Goal: Task Accomplishment & Management: Manage account settings

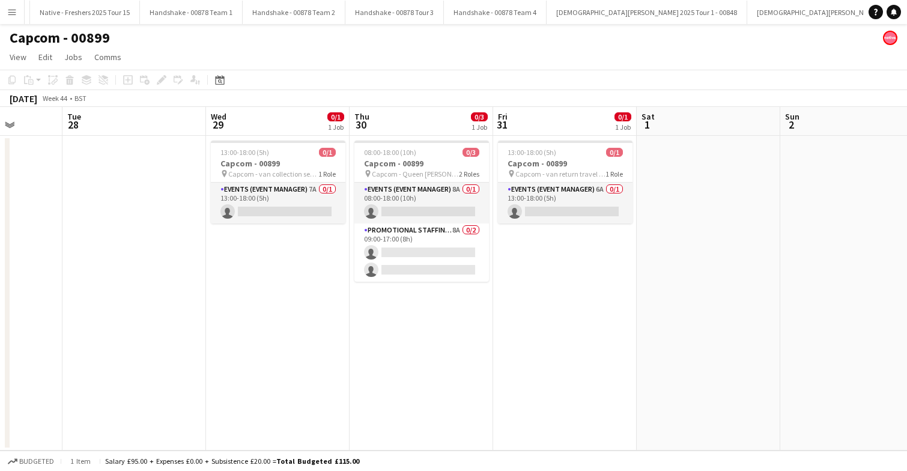
scroll to position [0, 1513]
click at [148, 7] on button "Handshake - 00878 Team 1 Close" at bounding box center [180, 12] width 103 height 23
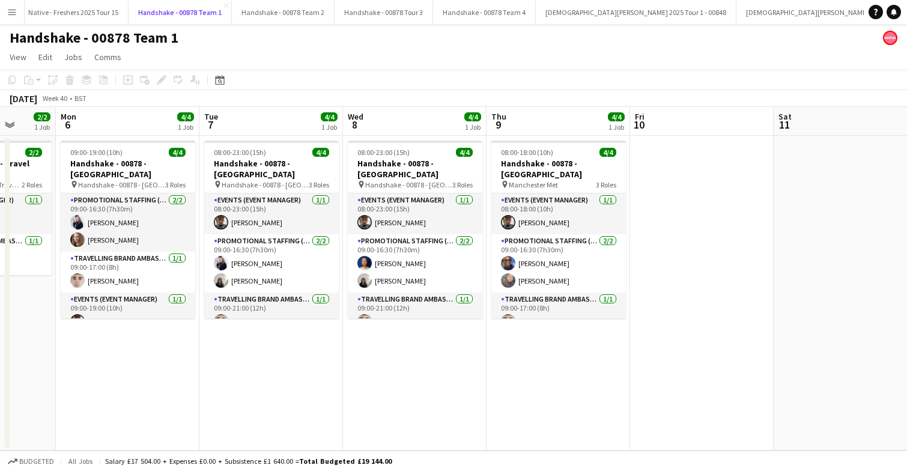
scroll to position [0, 346]
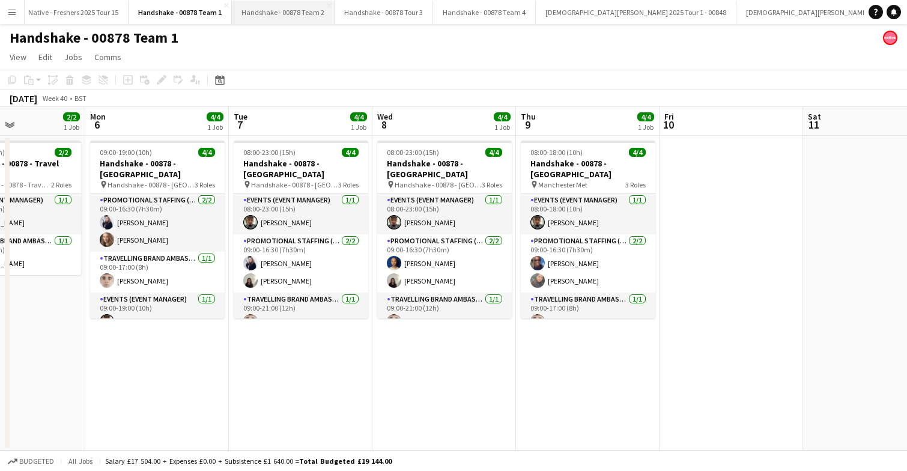
click at [273, 10] on button "Handshake - 00878 Team 2 Close" at bounding box center [283, 12] width 103 height 23
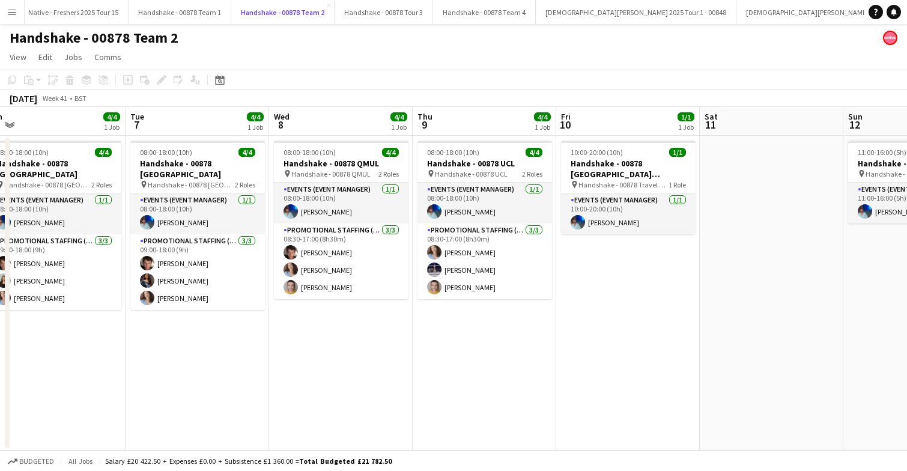
scroll to position [0, 451]
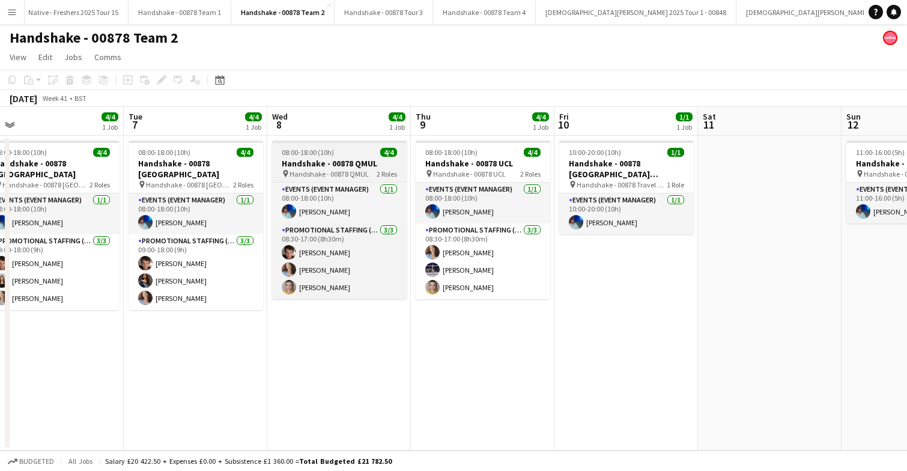
click at [356, 156] on div "08:00-18:00 (10h) 4/4" at bounding box center [339, 152] width 135 height 9
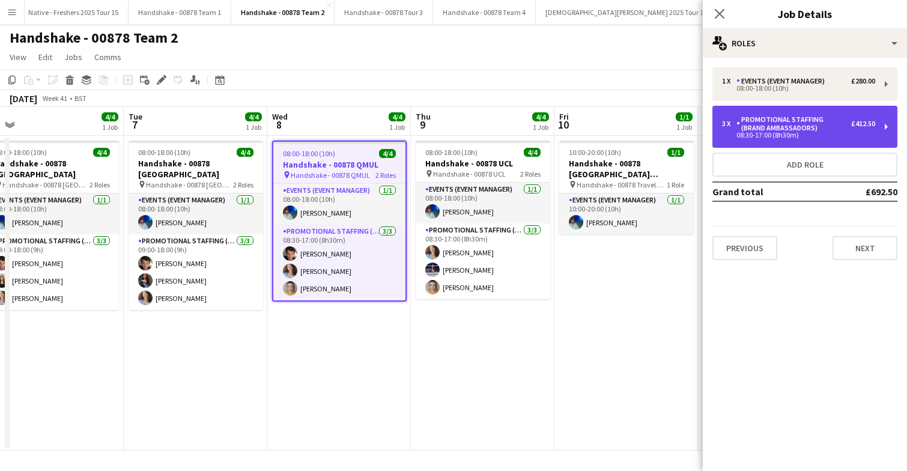
click at [818, 127] on div "Promotional Staffing (Brand Ambassadors)" at bounding box center [794, 123] width 115 height 17
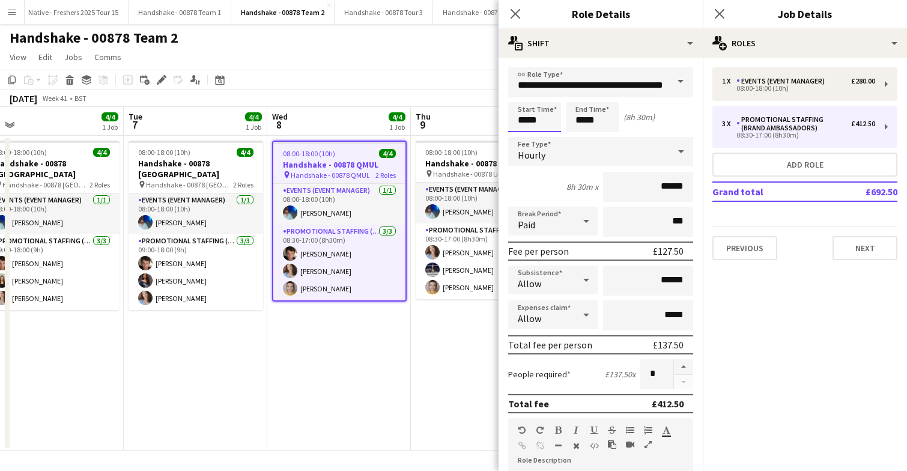
click at [550, 115] on input "*****" at bounding box center [534, 117] width 53 height 30
click at [546, 140] on div at bounding box center [547, 138] width 24 height 12
type input "*****"
click at [546, 140] on div at bounding box center [547, 138] width 24 height 12
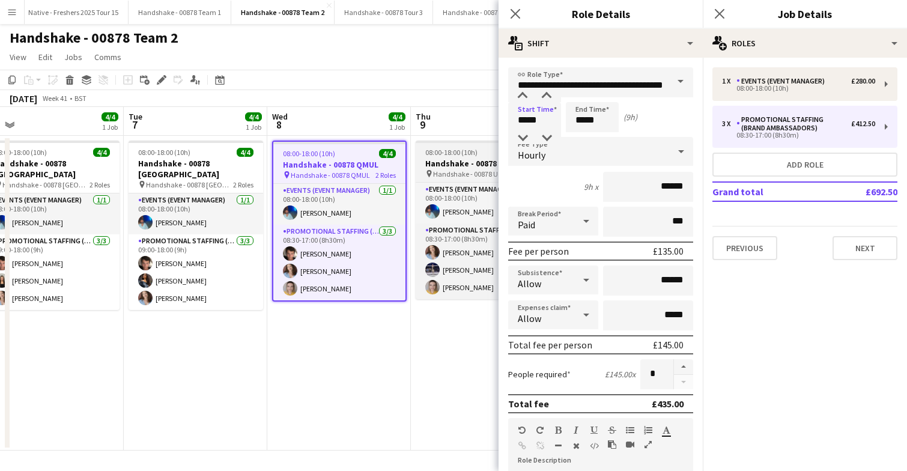
scroll to position [0, 450]
click at [475, 150] on span "08:00-18:00 (10h)" at bounding box center [452, 152] width 52 height 9
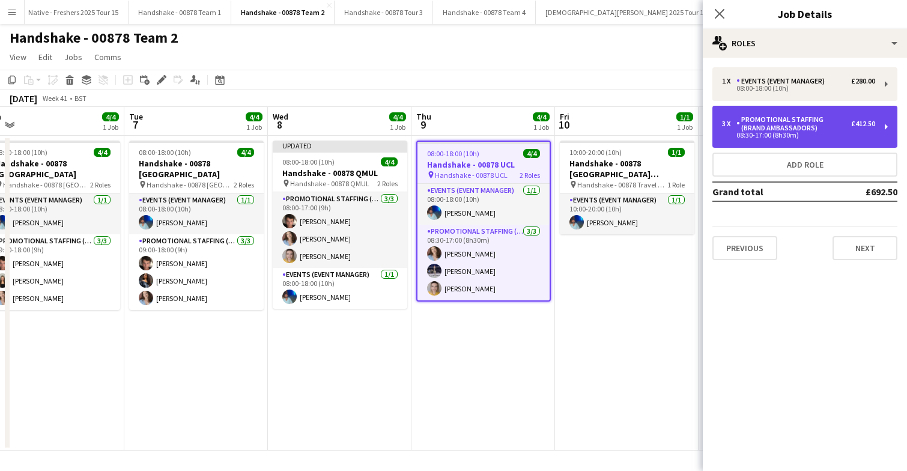
click at [782, 126] on div "Promotional Staffing (Brand Ambassadors)" at bounding box center [794, 123] width 115 height 17
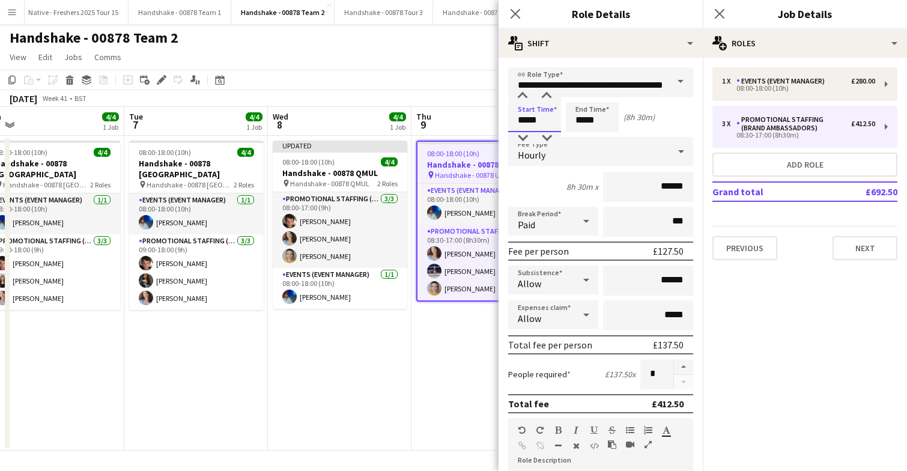
click at [545, 116] on input "*****" at bounding box center [534, 117] width 53 height 30
click at [549, 136] on div at bounding box center [547, 138] width 24 height 12
type input "*****"
click at [549, 136] on div at bounding box center [547, 138] width 24 height 12
click at [723, 11] on icon at bounding box center [719, 13] width 11 height 11
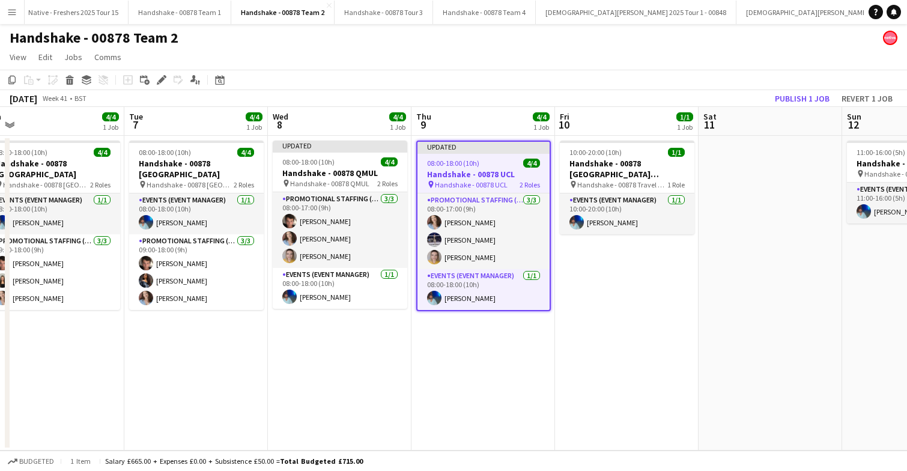
click at [756, 200] on app-date-cell at bounding box center [771, 293] width 144 height 315
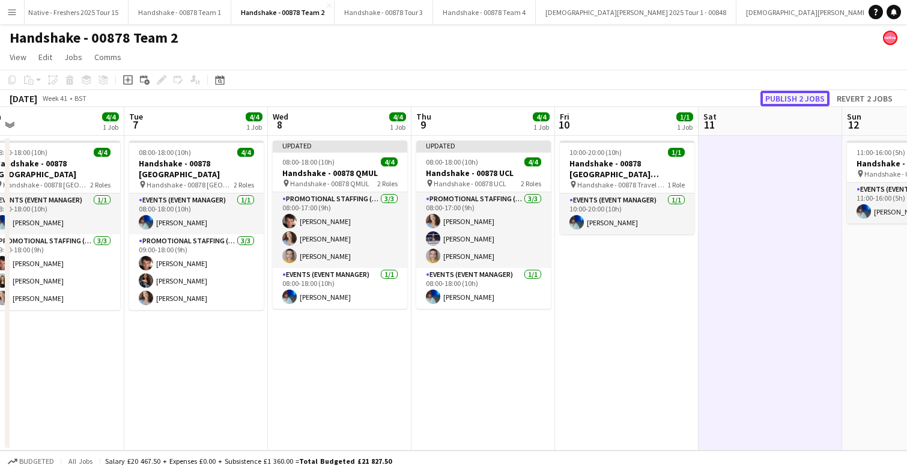
click at [793, 95] on button "Publish 2 jobs" at bounding box center [795, 99] width 69 height 16
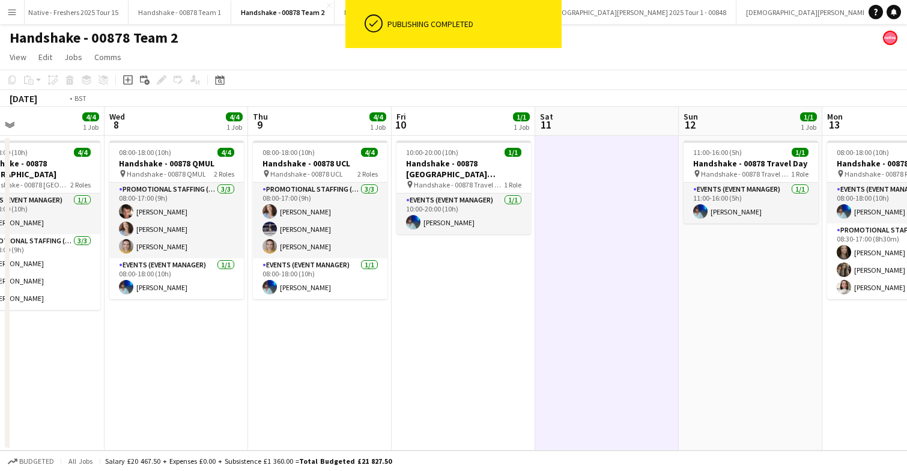
scroll to position [0, 252]
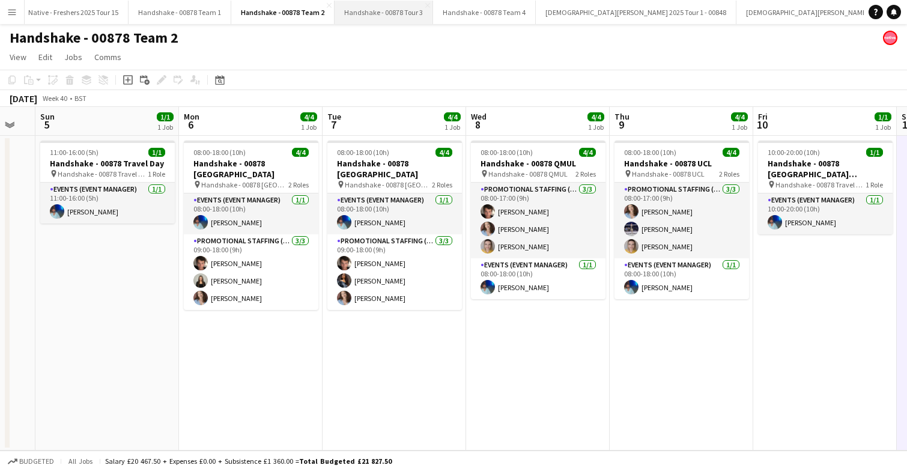
click at [370, 13] on button "Handshake - 00878 Tour 3 Close" at bounding box center [384, 12] width 99 height 23
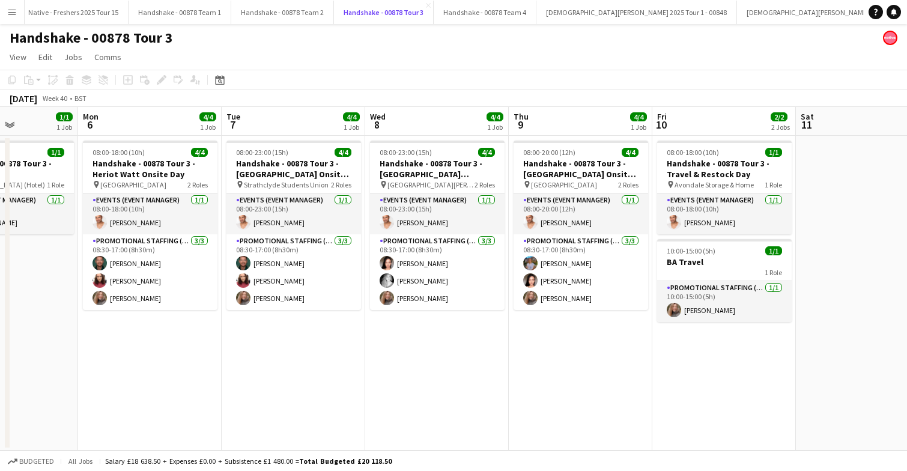
scroll to position [0, 498]
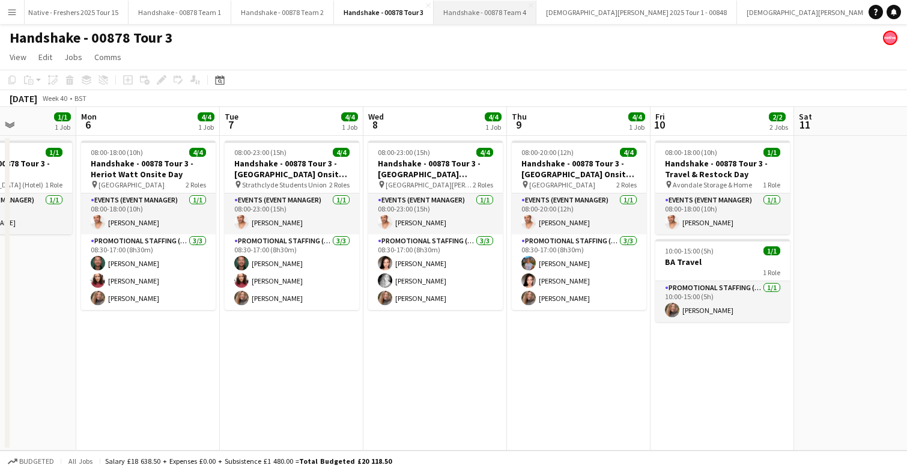
click at [470, 10] on button "Handshake - 00878 Team 4 Close" at bounding box center [485, 12] width 103 height 23
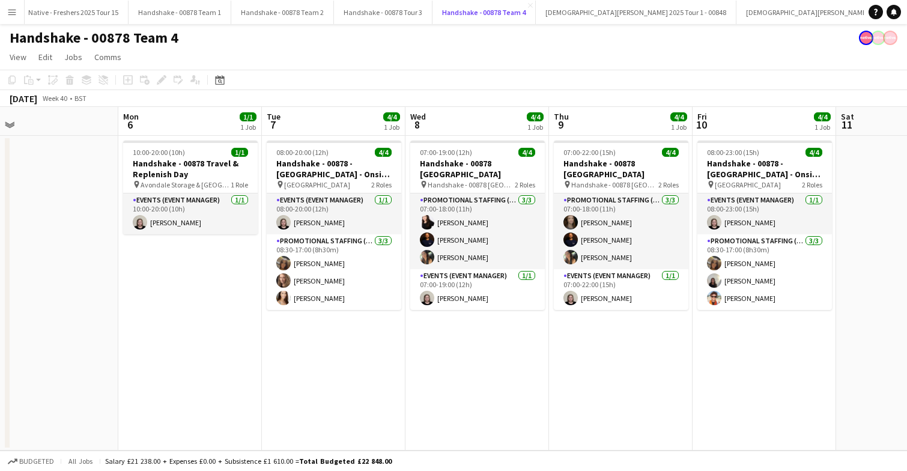
scroll to position [0, 458]
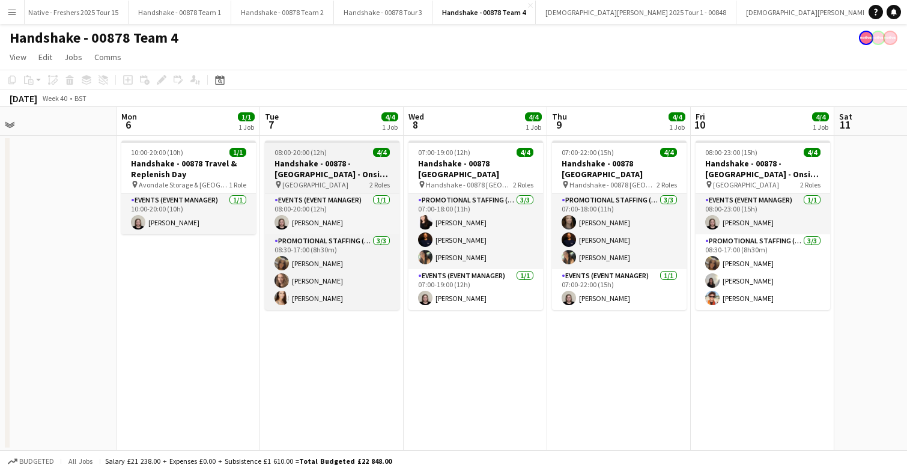
click at [340, 150] on div "08:00-20:00 (12h) 4/4" at bounding box center [332, 152] width 135 height 9
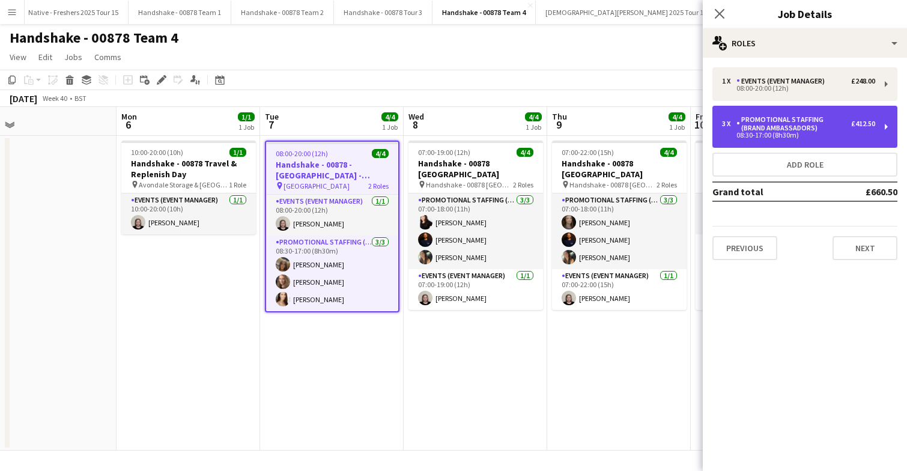
click at [810, 147] on div "3 x Promotional Staffing (Brand Ambassadors) £412.50 08:30-17:00 (8h30m)" at bounding box center [805, 127] width 185 height 42
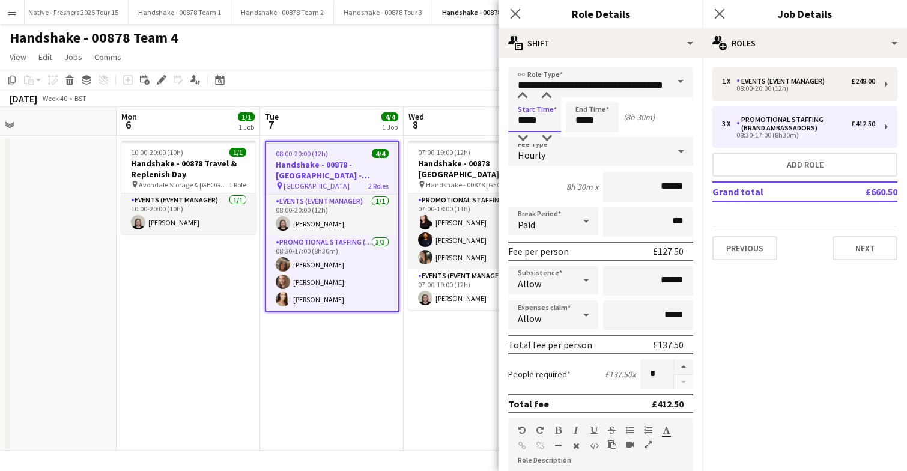
click at [549, 124] on input "*****" at bounding box center [534, 117] width 53 height 30
click at [546, 138] on div at bounding box center [547, 138] width 24 height 12
type input "*****"
click at [550, 136] on div at bounding box center [547, 138] width 24 height 12
click at [447, 343] on app-date-cell "07:00-19:00 (12h) 4/4 Handshake - 00878 [GEOGRAPHIC_DATA] pin Handshake - 00878…" at bounding box center [476, 293] width 144 height 315
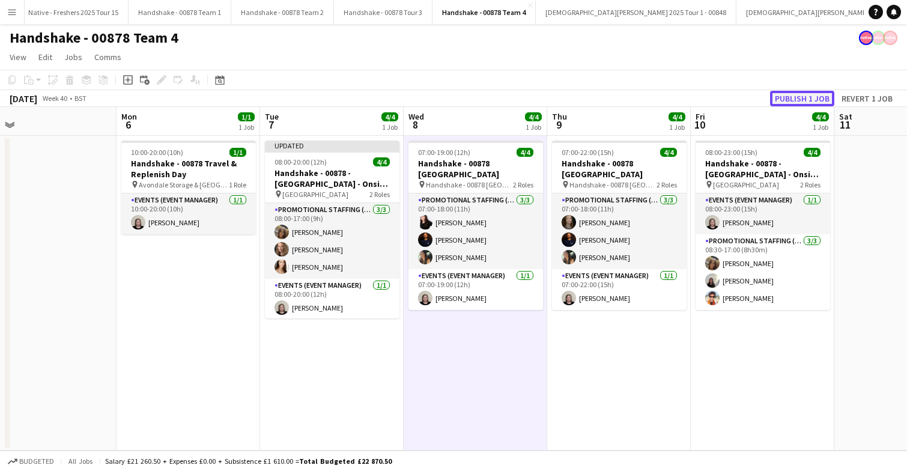
click at [792, 95] on button "Publish 1 job" at bounding box center [802, 99] width 64 height 16
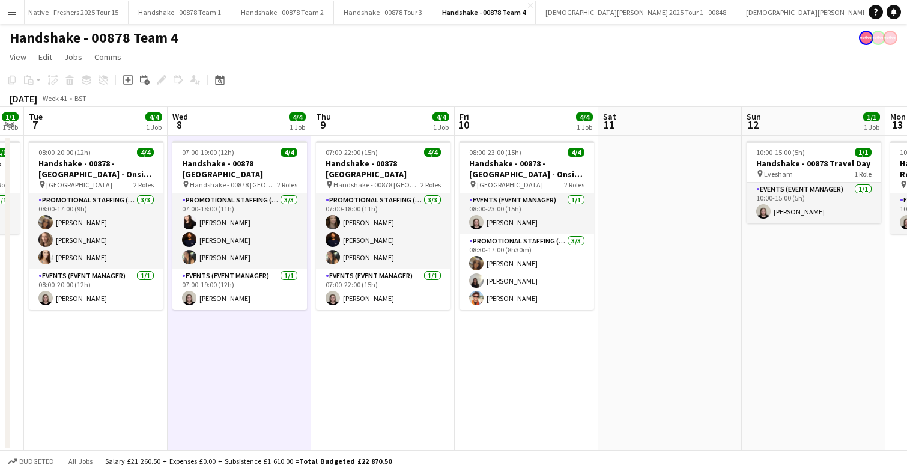
scroll to position [0, 408]
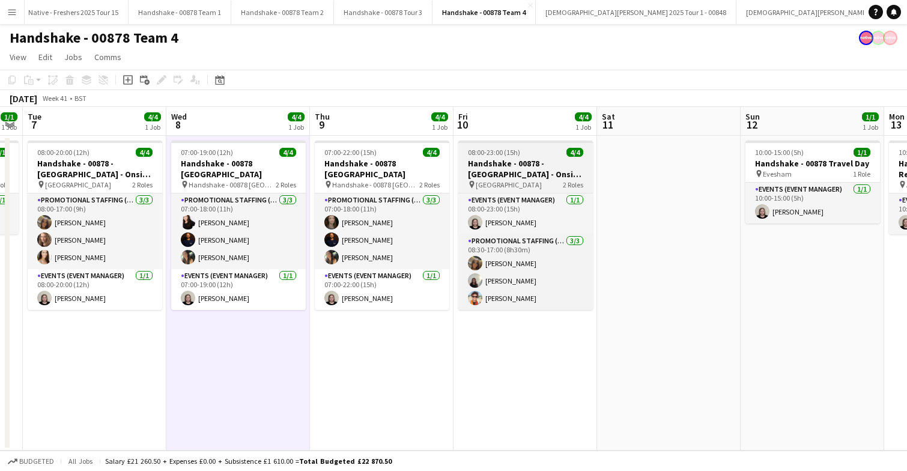
click at [538, 160] on h3 "Handshake - 00878 - [GEOGRAPHIC_DATA] - Onsite Day" at bounding box center [525, 169] width 135 height 22
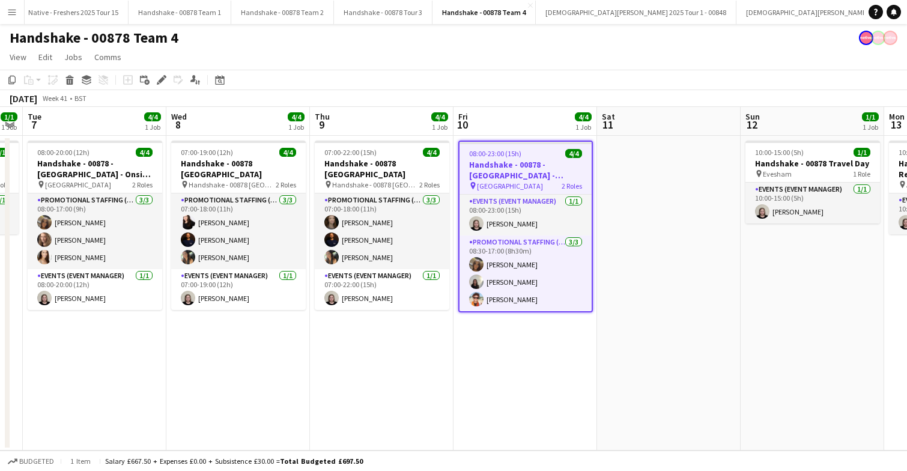
click at [538, 160] on h3 "Handshake - 00878 - [GEOGRAPHIC_DATA] - Onsite Day" at bounding box center [526, 170] width 132 height 22
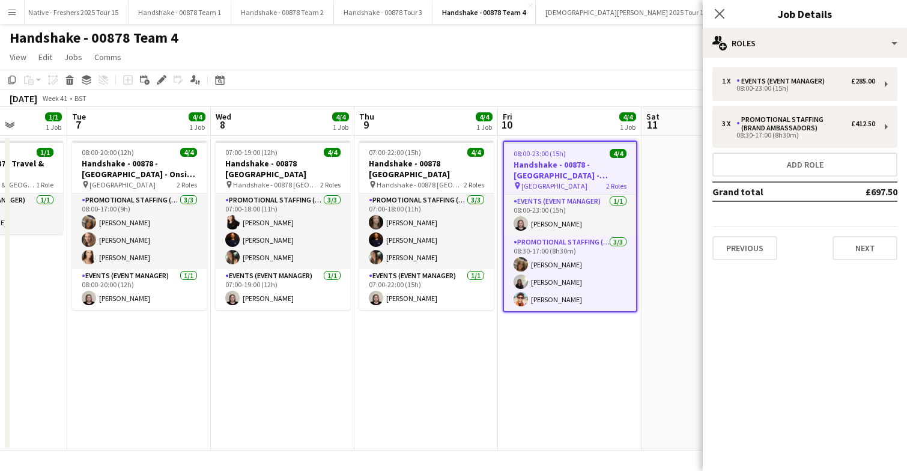
scroll to position [0, 497]
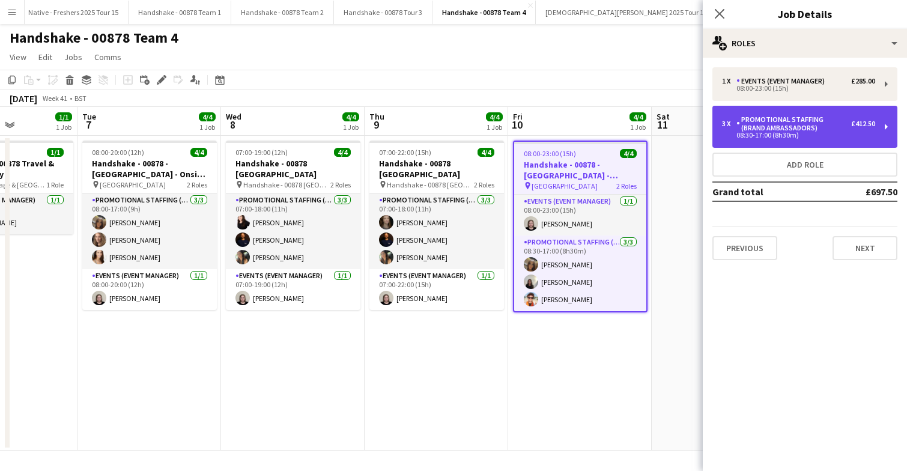
click at [824, 127] on div "Promotional Staffing (Brand Ambassadors)" at bounding box center [794, 123] width 115 height 17
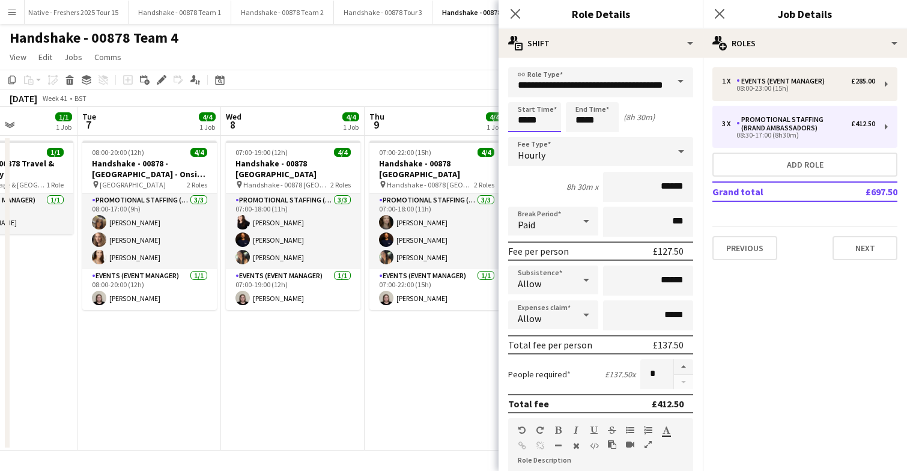
click at [549, 127] on input "*****" at bounding box center [534, 117] width 53 height 30
click at [546, 138] on div at bounding box center [547, 138] width 24 height 12
type input "*****"
click at [546, 138] on div at bounding box center [547, 138] width 24 height 12
click at [440, 370] on app-date-cell "07:00-22:00 (15h) 4/4 Handshake - 00878 [GEOGRAPHIC_DATA] pin Handshake - 00878…" at bounding box center [437, 293] width 144 height 315
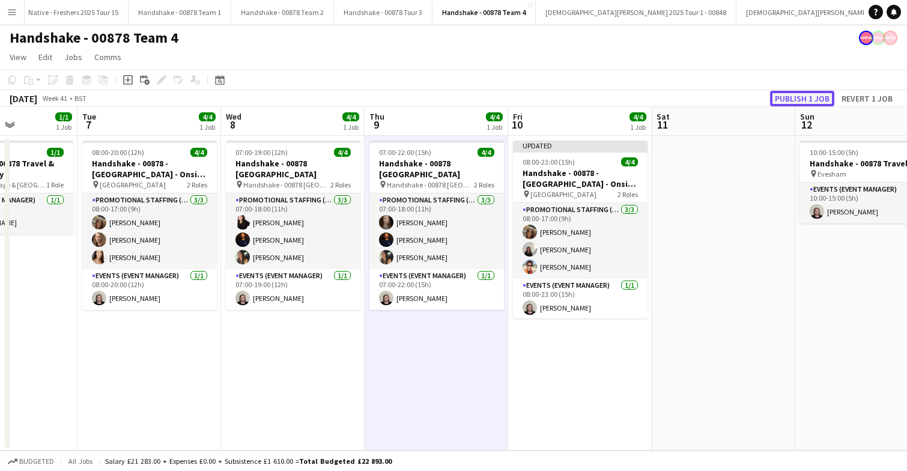
click at [798, 96] on button "Publish 1 job" at bounding box center [802, 99] width 64 height 16
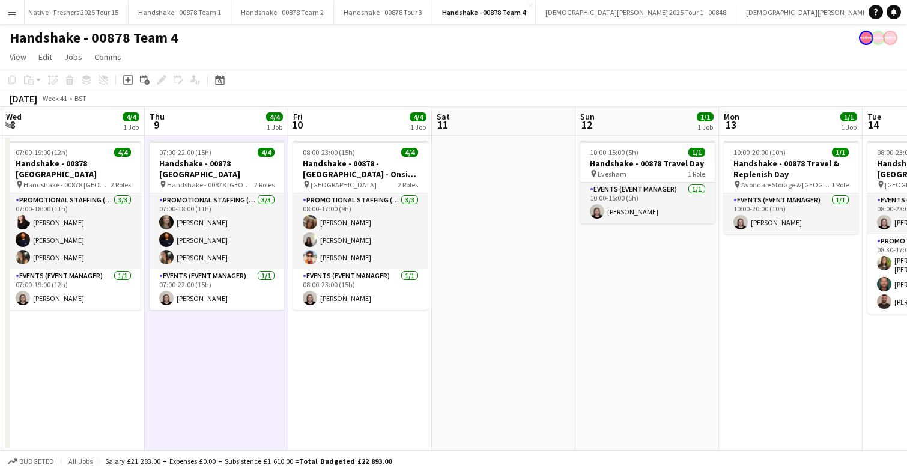
scroll to position [0, 432]
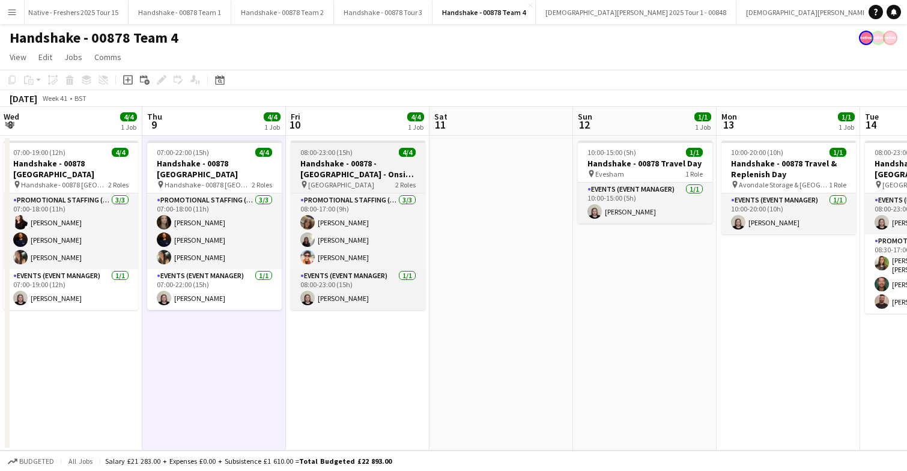
click at [367, 161] on h3 "Handshake - 00878 - [GEOGRAPHIC_DATA] - Onsite Day" at bounding box center [358, 169] width 135 height 22
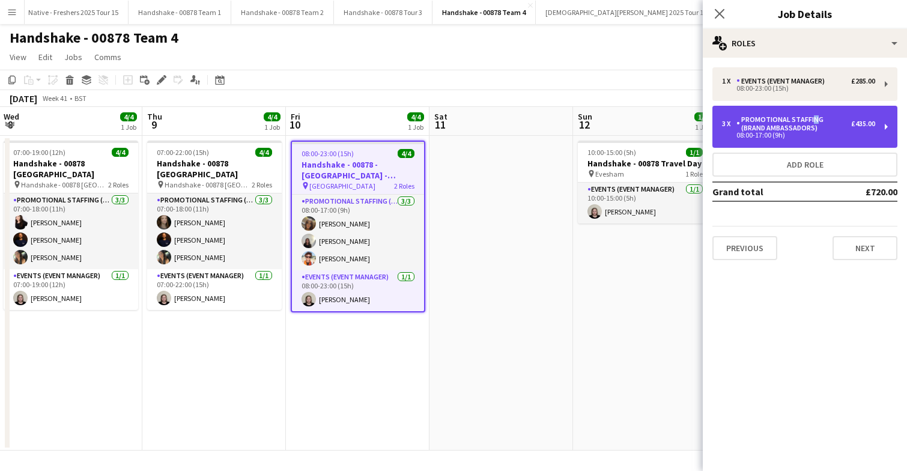
click at [809, 121] on div "Promotional Staffing (Brand Ambassadors)" at bounding box center [794, 123] width 115 height 17
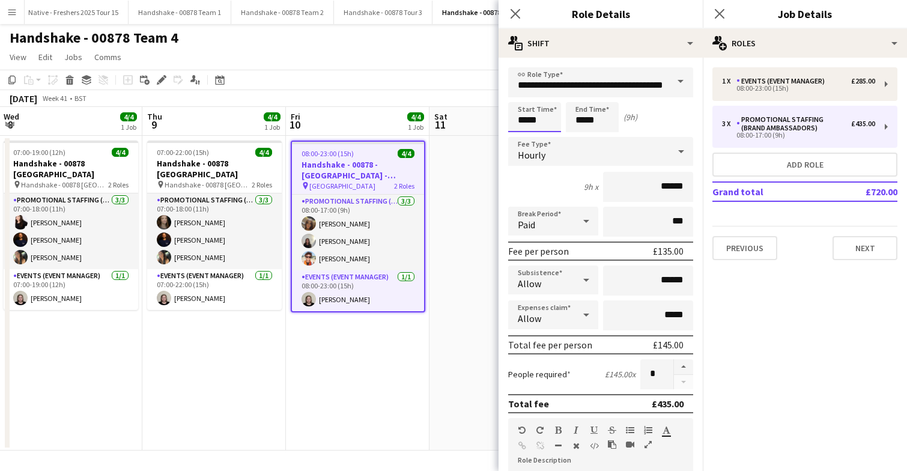
click at [557, 116] on input "*****" at bounding box center [534, 117] width 53 height 30
click at [547, 97] on div at bounding box center [547, 96] width 24 height 12
type input "*****"
click at [547, 97] on div at bounding box center [547, 96] width 24 height 12
click at [485, 199] on app-date-cell at bounding box center [502, 293] width 144 height 315
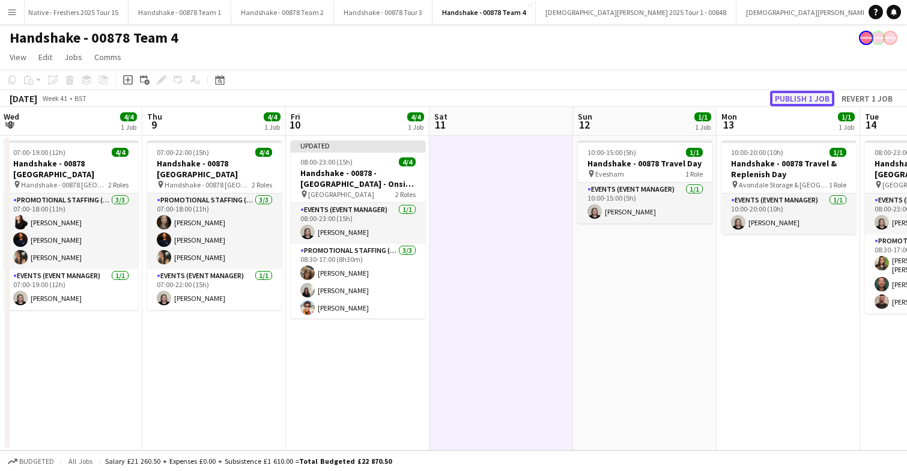
click at [812, 100] on button "Publish 1 job" at bounding box center [802, 99] width 64 height 16
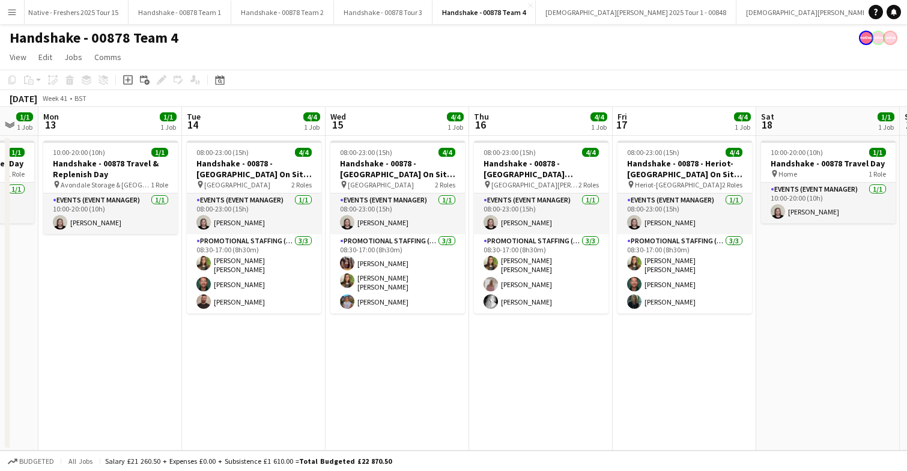
scroll to position [0, 394]
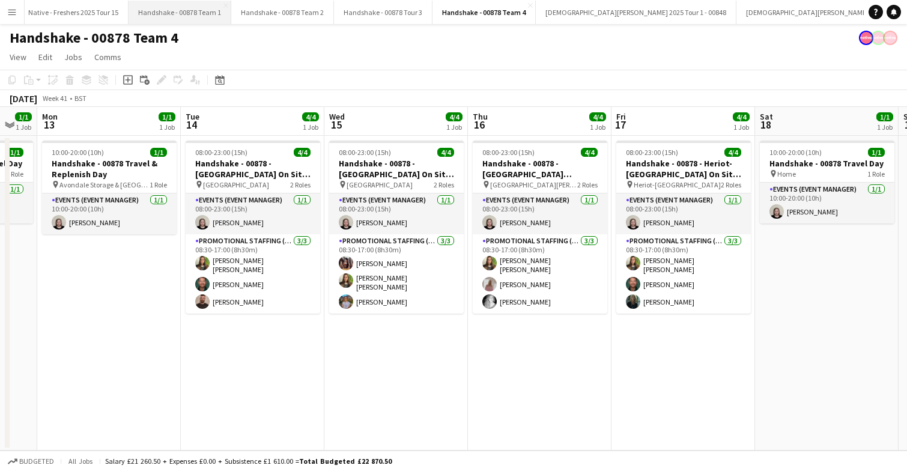
click at [180, 16] on button "Handshake - 00878 Team 1 Close" at bounding box center [180, 12] width 103 height 23
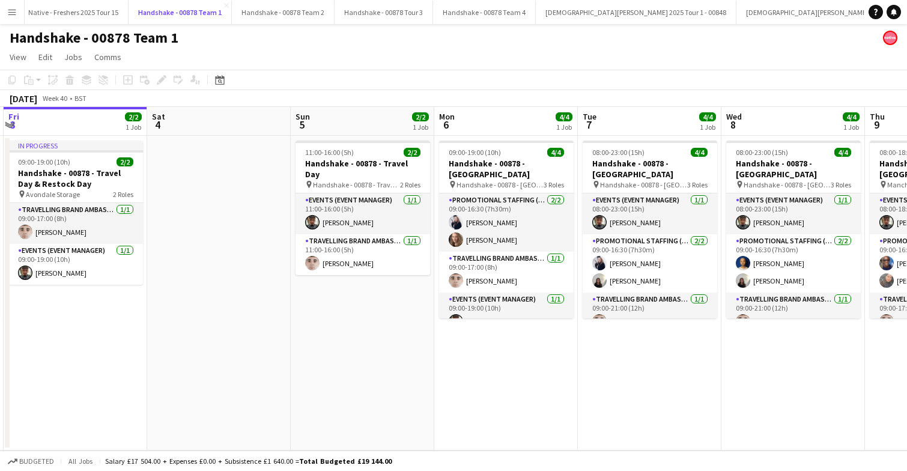
scroll to position [0, 434]
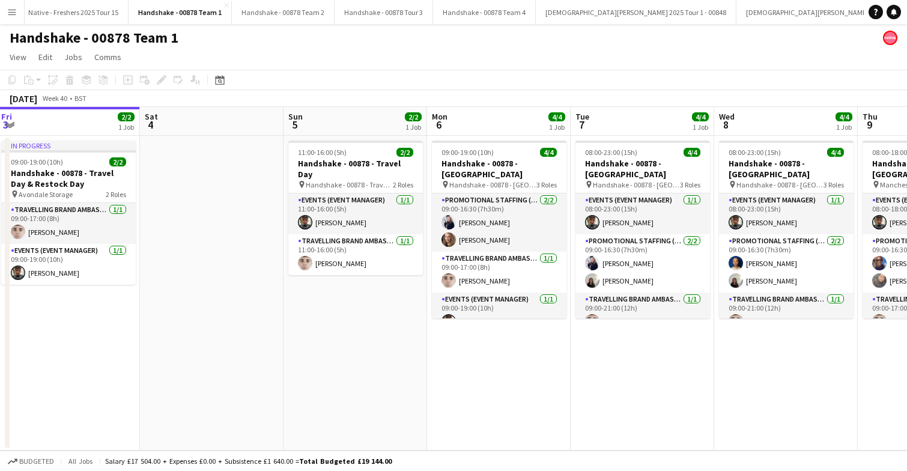
click at [493, 366] on app-date-cell "09:00-19:00 (10h) 4/4 Handshake - 00878 - [GEOGRAPHIC_DATA] pin Handshake - 008…" at bounding box center [499, 293] width 144 height 315
